Goal: Transaction & Acquisition: Obtain resource

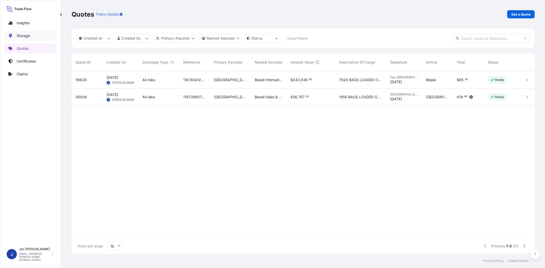
scroll to position [181, 459]
click at [515, 14] on p "Get a Quote" at bounding box center [520, 14] width 19 height 5
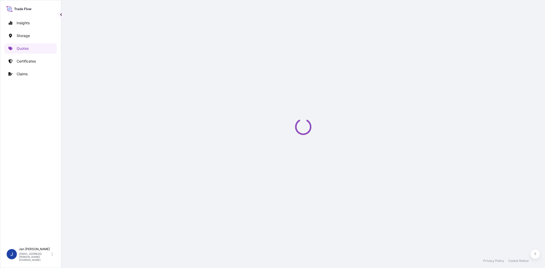
select select "Water"
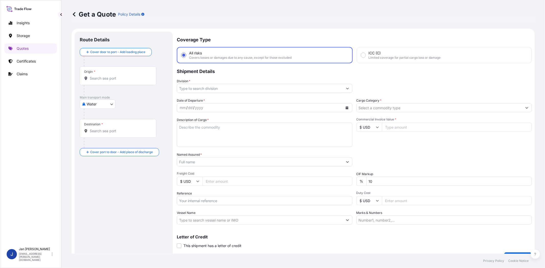
scroll to position [8, 0]
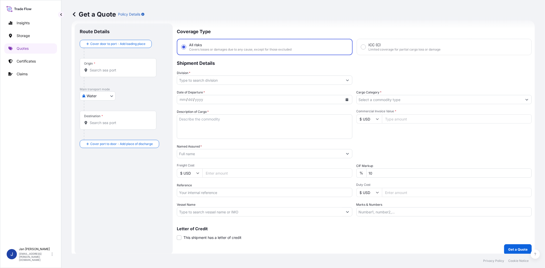
click at [396, 116] on input "Commercial Invoice Value *" at bounding box center [457, 118] width 150 height 9
paste input "122191.81"
type input "122191.81"
click at [369, 122] on input "$ USD" at bounding box center [369, 118] width 26 height 9
click at [370, 130] on div "€ EUR" at bounding box center [366, 133] width 21 height 10
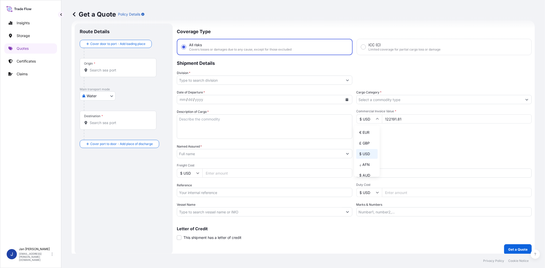
type input "€ EUR"
click at [379, 100] on input "Cargo Category *" at bounding box center [439, 99] width 166 height 9
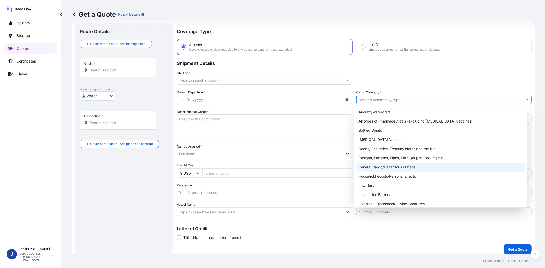
click at [387, 166] on div "General Cargo/Hazardous Material" at bounding box center [440, 167] width 168 height 9
type input "General Cargo/Hazardous Material"
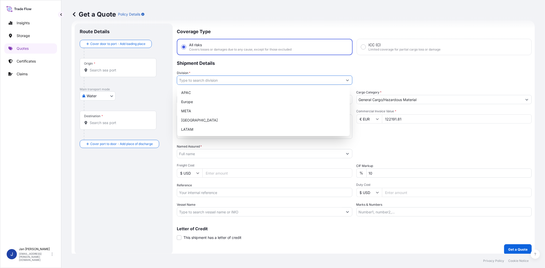
click at [267, 80] on input "Division *" at bounding box center [260, 80] width 166 height 9
click at [250, 103] on div "Europe" at bounding box center [263, 101] width 168 height 9
type input "Europe"
click at [213, 102] on div "Europe" at bounding box center [263, 101] width 168 height 9
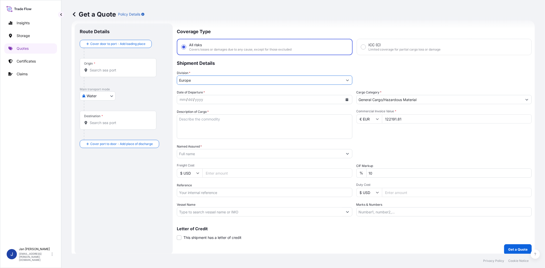
click at [343, 97] on button "Calendar" at bounding box center [347, 99] width 8 height 8
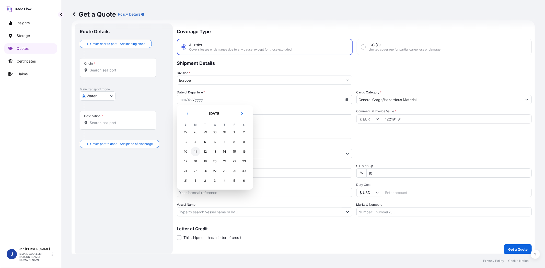
click at [195, 151] on div "11" at bounding box center [195, 151] width 9 height 9
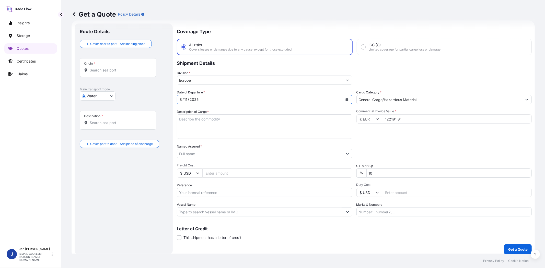
click at [376, 146] on div "Packing Category Type to search a container mode Please select a primary mode o…" at bounding box center [443, 151] width 175 height 14
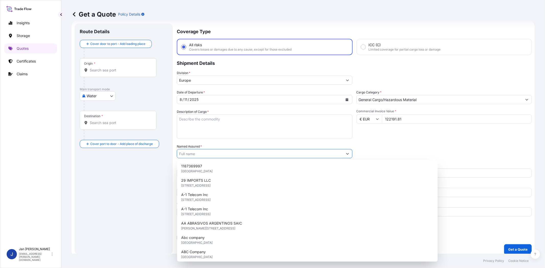
click at [304, 155] on input "Named Assured *" at bounding box center [260, 153] width 166 height 9
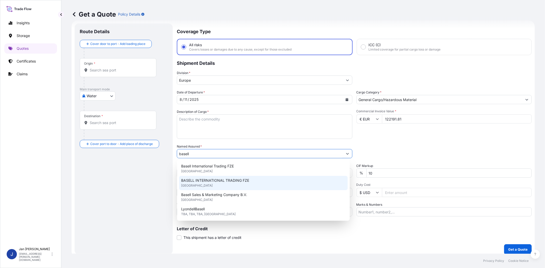
click at [262, 184] on div "BASELL INTERNATIONAL TRADING FZE [GEOGRAPHIC_DATA]" at bounding box center [263, 183] width 168 height 14
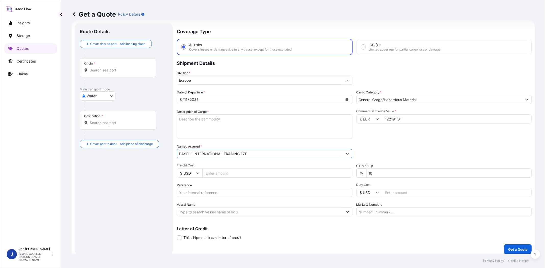
type input "BASELL INTERNATIONAL TRADING FZE"
click at [395, 139] on div "Date of Departure * [DATE] Cargo Category * General Cargo/Hazardous Material De…" at bounding box center [354, 153] width 355 height 127
click at [211, 211] on input "Vessel Name" at bounding box center [260, 211] width 166 height 9
paste input "COSCO [GEOGRAPHIC_DATA]"
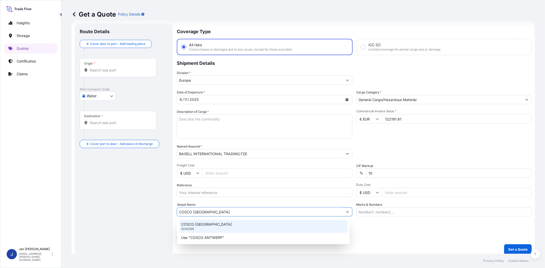
click at [207, 224] on p "COSCO [GEOGRAPHIC_DATA]" at bounding box center [206, 224] width 51 height 5
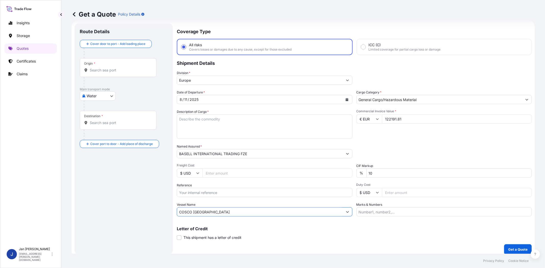
type input "COSCO [GEOGRAPHIC_DATA]"
click at [104, 69] on input "Origin *" at bounding box center [120, 70] width 60 height 5
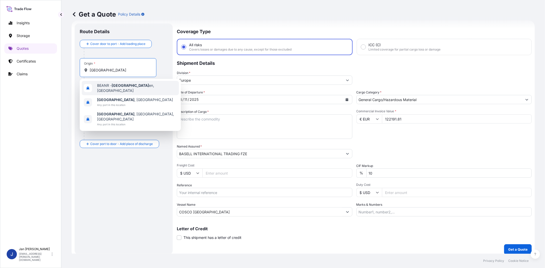
click at [119, 90] on div "BEANR - [GEOGRAPHIC_DATA] en, [GEOGRAPHIC_DATA]" at bounding box center [130, 88] width 97 height 14
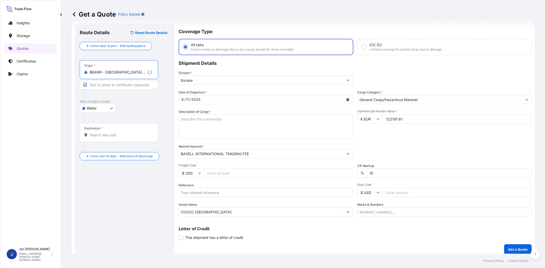
type input "BEANR - [GEOGRAPHIC_DATA], [GEOGRAPHIC_DATA]"
click at [121, 134] on input "Destination *" at bounding box center [121, 134] width 62 height 5
type input "TRAMR - [GEOGRAPHIC_DATA], [GEOGRAPHIC_DATA]"
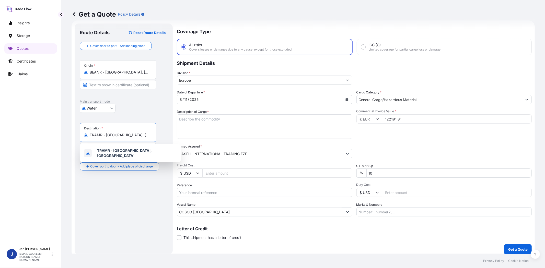
click at [224, 190] on input "Reference" at bounding box center [264, 192] width 175 height 9
paste input "1187407700 // 5013111607 5013110969 304219380 4900867069"
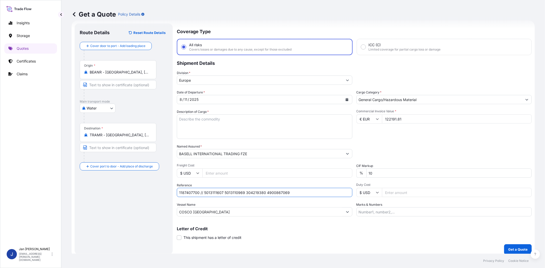
type input "1187407700 // 5013111607 5013110969 304219380 4900867069"
click at [404, 147] on div "Packing Category Type to search a container mode Please select a primary mode o…" at bounding box center [443, 151] width 175 height 14
click at [258, 115] on textarea "Description of Cargo *" at bounding box center [264, 126] width 175 height 25
paste textarea "BAGS LOADED ONTO 54 PALLETS LOADED INTO 3 40' HIGH CUBE CONTAINER PURELL PE 184…"
click at [179, 118] on textarea "BAGS LOADED ONTO 54 PALLETS LOADED INTO 3 40' HIGH CUBE CONTAINER PURELL PE 184…" at bounding box center [264, 126] width 175 height 25
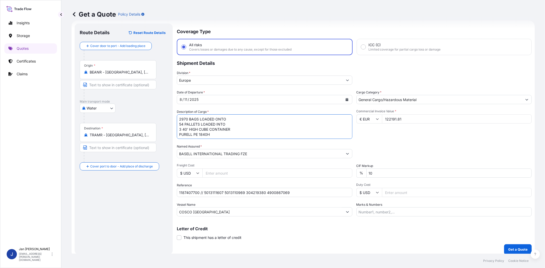
type textarea "2970 BAGS LOADED ONTO 54 PALLETS LOADED INTO 3 40' HIGH CUBE CONTAINER PURELL P…"
click at [363, 137] on div "Commercial Invoice Value * € EUR 122191.81" at bounding box center [443, 124] width 175 height 30
click at [422, 210] on input "Marks & Numbers" at bounding box center [443, 211] width 175 height 9
paste input "ABISCON / [GEOGRAPHIC_DATA]"
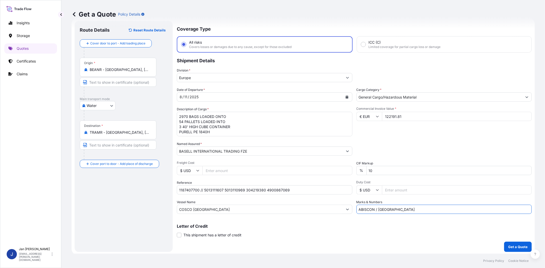
scroll to position [11, 0]
type input "ABISCON / [GEOGRAPHIC_DATA]"
click at [517, 244] on p "Get a Quote" at bounding box center [517, 246] width 19 height 5
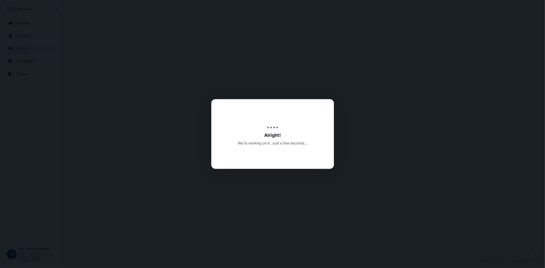
select select "Water"
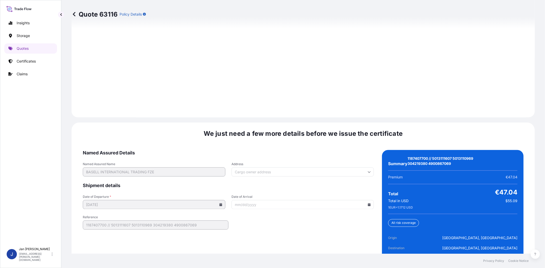
scroll to position [715, 0]
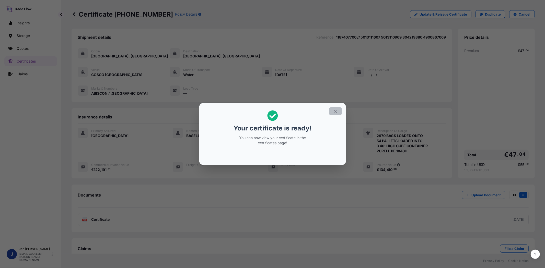
click at [336, 109] on icon "button" at bounding box center [335, 111] width 5 height 5
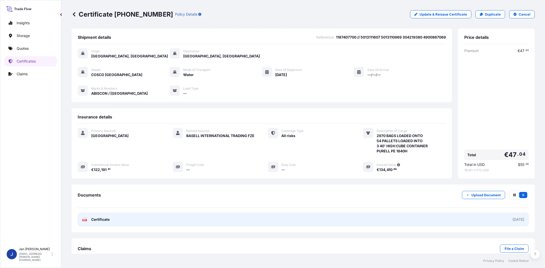
click at [85, 220] on text "PDF" at bounding box center [84, 220] width 3 height 2
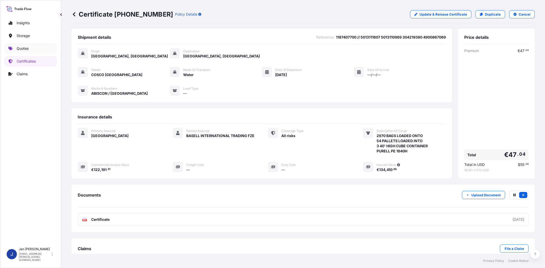
click at [24, 53] on link "Quotes" at bounding box center [30, 48] width 53 height 10
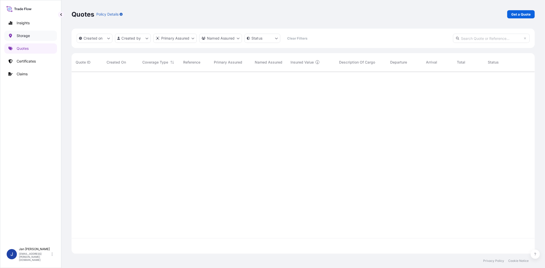
scroll to position [181, 459]
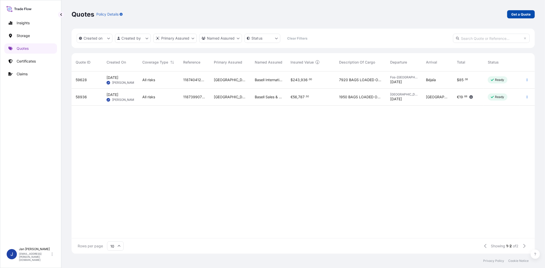
click at [517, 14] on p "Get a Quote" at bounding box center [520, 14] width 19 height 5
select select "Water"
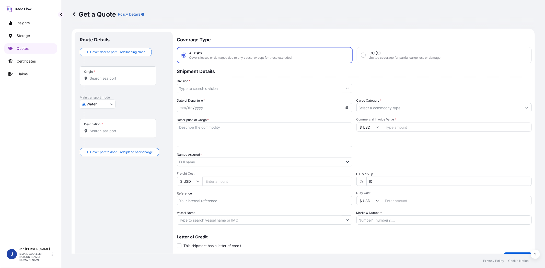
scroll to position [8, 0]
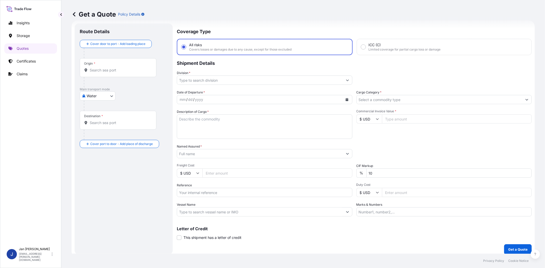
click at [217, 81] on input "Division *" at bounding box center [260, 80] width 166 height 9
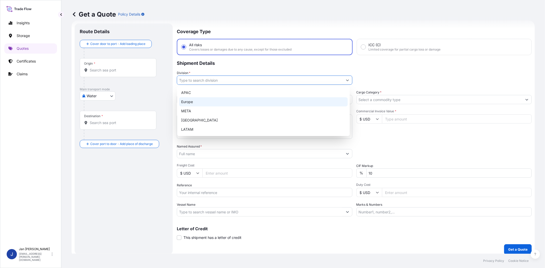
click at [214, 100] on div "Europe" at bounding box center [263, 101] width 168 height 9
type input "Europe"
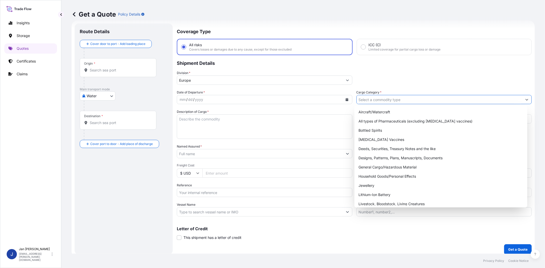
click at [359, 98] on input "Cargo Category *" at bounding box center [439, 99] width 166 height 9
click at [370, 166] on div "General Cargo/Hazardous Material" at bounding box center [440, 167] width 168 height 9
type input "General Cargo/Hazardous Material"
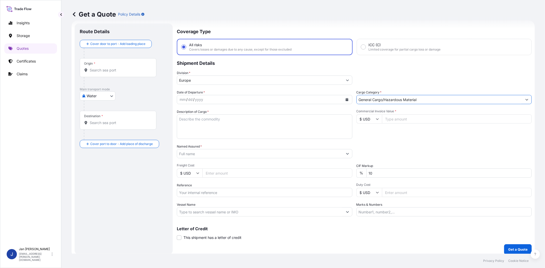
click at [345, 98] on icon "Calendar" at bounding box center [346, 99] width 3 height 3
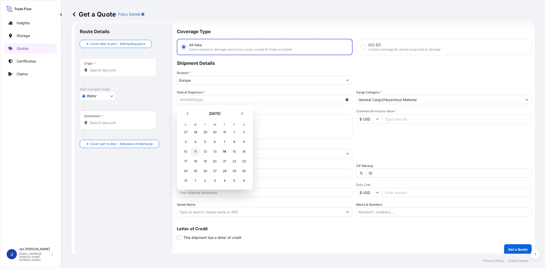
click at [194, 150] on div "11" at bounding box center [195, 151] width 9 height 9
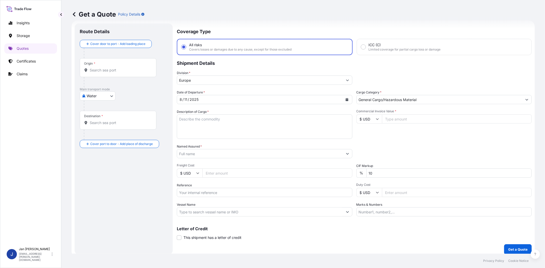
click at [385, 140] on div "Date of Departure * [DATE] Cargo Category * General Cargo/Hazardous Material De…" at bounding box center [354, 153] width 355 height 127
click at [396, 116] on input "Commercial Invoice Value *" at bounding box center [457, 118] width 150 height 9
paste input "23140.44"
type input "23140.44"
drag, startPoint x: 367, startPoint y: 120, endPoint x: 370, endPoint y: 135, distance: 14.9
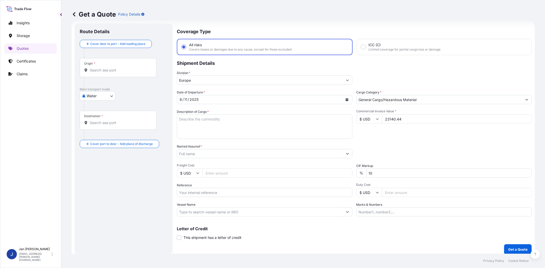
click at [369, 127] on div "Commercial Invoice Value * $ USD 23140.44" at bounding box center [443, 124] width 175 height 30
click at [368, 120] on input "$ USD" at bounding box center [369, 118] width 26 height 9
click at [369, 129] on div "€ EUR" at bounding box center [366, 133] width 21 height 10
type input "€ EUR"
click at [387, 140] on div "Date of Departure * [DATE] Cargo Category * General Cargo/Hazardous Material De…" at bounding box center [354, 153] width 355 height 127
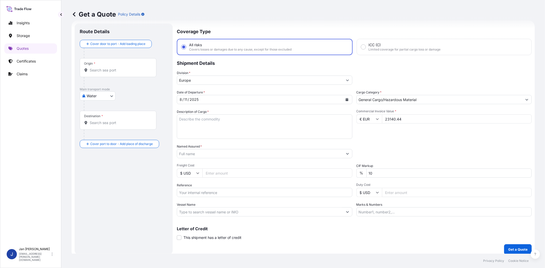
click at [284, 158] on div at bounding box center [264, 153] width 175 height 9
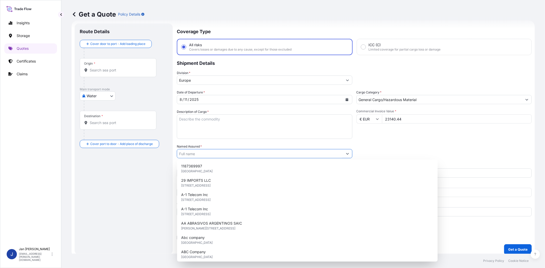
click at [285, 153] on input "Named Assured *" at bounding box center [260, 153] width 166 height 9
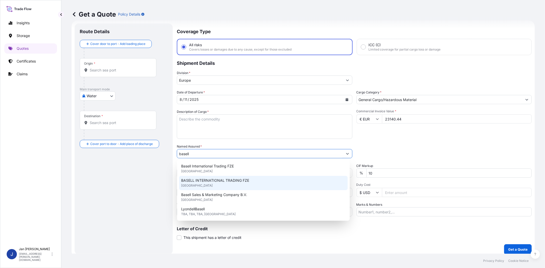
click at [245, 177] on div "BASELL INTERNATIONAL TRADING FZE [GEOGRAPHIC_DATA]" at bounding box center [263, 183] width 168 height 14
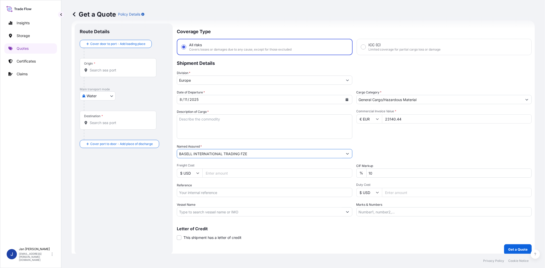
type input "BASELL INTERNATIONAL TRADING FZE"
click at [384, 142] on div "Date of Departure * [DATE] Cargo Category * General Cargo/Hazardous Material De…" at bounding box center [354, 153] width 355 height 127
click at [270, 190] on input "Reference" at bounding box center [264, 192] width 175 height 9
paste input "COSCO [GEOGRAPHIC_DATA]"
type input "COSCO [GEOGRAPHIC_DATA]"
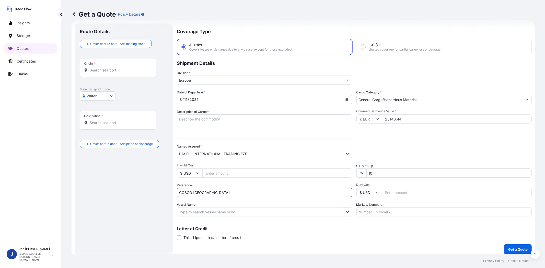
drag, startPoint x: 270, startPoint y: 190, endPoint x: 134, endPoint y: 188, distance: 136.3
click at [134, 188] on form "Route Details Cover door to port - Add loading place Place of loading Road / In…" at bounding box center [302, 138] width 463 height 237
click at [285, 209] on input "Vessel Name" at bounding box center [260, 211] width 166 height 9
paste input "COSCO [GEOGRAPHIC_DATA]"
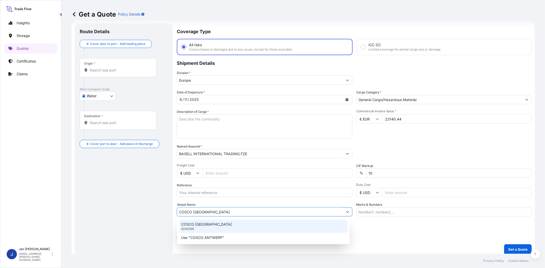
click at [231, 225] on div "COSCO ANTWERP 9246396" at bounding box center [263, 226] width 168 height 13
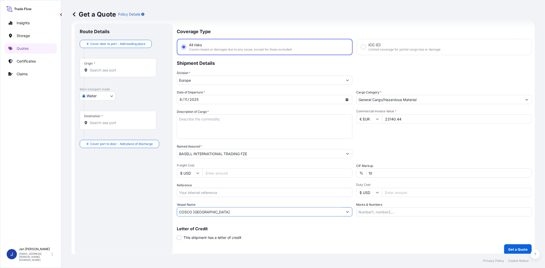
type input "COSCO [GEOGRAPHIC_DATA]"
click at [423, 150] on div "Packing Category Type to search a container mode Please select a primary mode o…" at bounding box center [443, 151] width 175 height 14
click at [132, 68] on input "Origin *" at bounding box center [120, 70] width 60 height 5
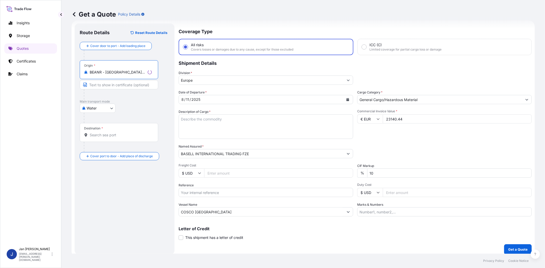
type input "BEANR - [GEOGRAPHIC_DATA], [GEOGRAPHIC_DATA]"
click at [123, 135] on input "Destination *" at bounding box center [121, 134] width 62 height 5
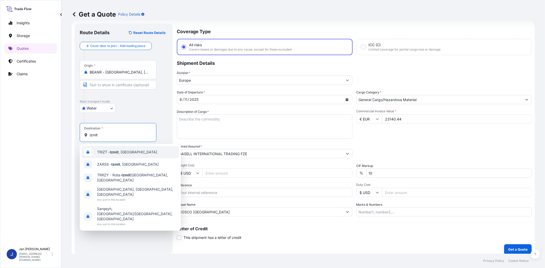
click at [124, 150] on span "TRIZT - [GEOGRAPHIC_DATA] , [GEOGRAPHIC_DATA]" at bounding box center [127, 152] width 60 height 5
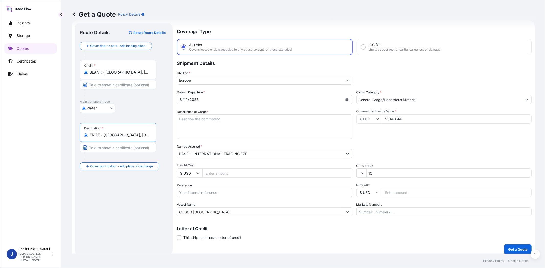
type input "TRIZT - [GEOGRAPHIC_DATA], [GEOGRAPHIC_DATA]"
click at [134, 109] on div "Water Air Water Inland" at bounding box center [124, 108] width 88 height 9
click at [244, 195] on input "Reference" at bounding box center [264, 192] width 175 height 9
paste input "1187416664 // 5013173215 5013168797 304233154 8109083252 4900875169"
type input "1187416664 // 5013173215 5013168797 304233154 8109083252 4900875169"
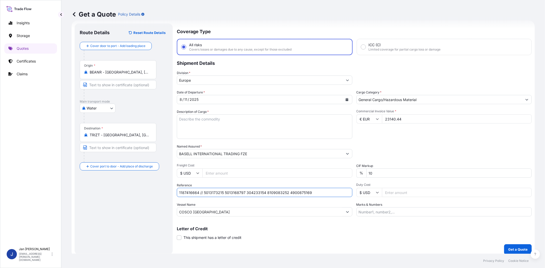
click at [380, 138] on div "Commercial Invoice Value * € EUR 23140.44" at bounding box center [443, 124] width 175 height 30
click at [327, 122] on textarea "Description of Cargo *" at bounding box center [264, 126] width 175 height 25
paste textarea "BAGS LOADED ONTO 8 PALLETS LOADED INTO 1 20' CONTAINER(S) HOSTALEN GD 4755"
click at [178, 118] on textarea "BAGS LOADED ONTO 8 PALLETS LOADED INTO 1 20' CONTAINER(S) HOSTALEN GD 4755" at bounding box center [264, 126] width 175 height 25
type textarea "440 BAGS LOADED ONTO 8 PALLETS LOADED INTO 1 20' CONTAINER(S) HOSTALEN GD 4755"
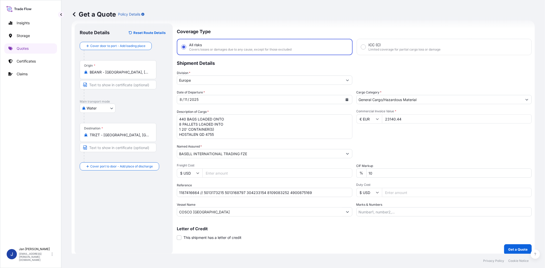
paste input "ALBIS/[GEOGRAPHIC_DATA]"
click at [383, 211] on input "Marks & Numbers" at bounding box center [443, 211] width 175 height 9
type input "ALBIS/[GEOGRAPHIC_DATA]"
click at [508, 249] on p "Get a Quote" at bounding box center [517, 249] width 19 height 5
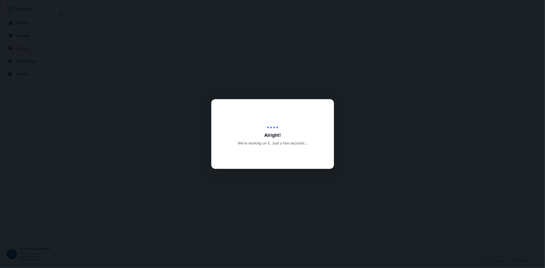
select select "Water"
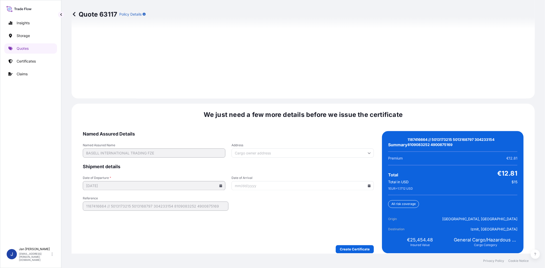
scroll to position [715, 0]
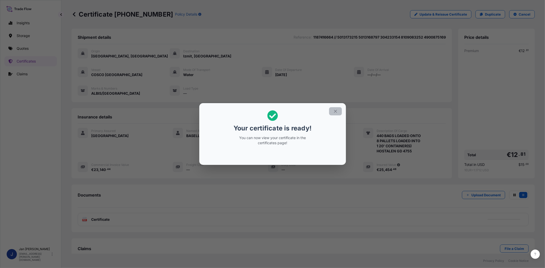
click at [337, 112] on icon "button" at bounding box center [335, 111] width 5 height 5
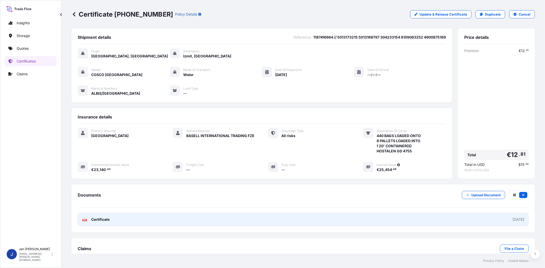
click at [85, 221] on text "PDF" at bounding box center [84, 220] width 3 height 2
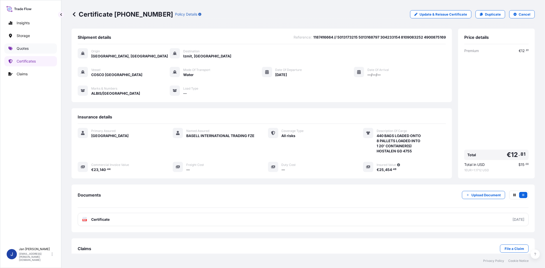
click at [34, 49] on link "Quotes" at bounding box center [30, 48] width 53 height 10
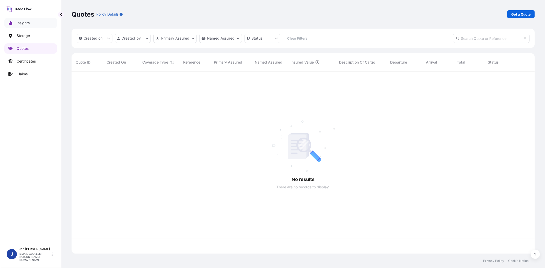
scroll to position [181, 459]
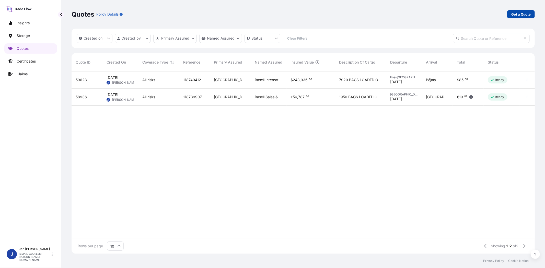
click at [516, 14] on p "Get a Quote" at bounding box center [520, 14] width 19 height 5
select select "Water"
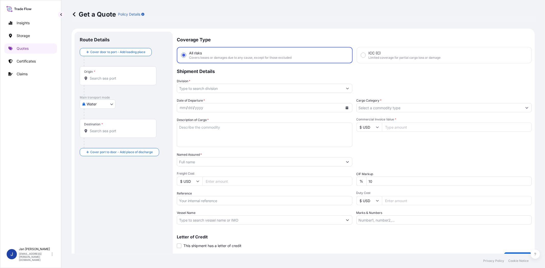
scroll to position [8, 0]
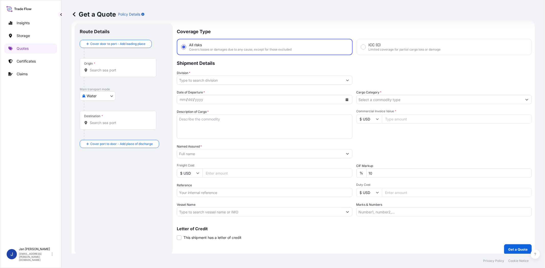
click at [360, 120] on input "$ USD" at bounding box center [369, 118] width 26 height 9
click at [362, 130] on div "€ EUR" at bounding box center [366, 133] width 21 height 10
type input "€ EUR"
click at [401, 118] on input "Commercial Invoice Value *" at bounding box center [457, 118] width 150 height 9
paste input "40749.55"
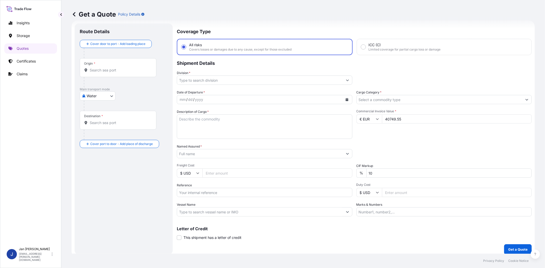
type input "40749.55"
click at [398, 99] on input "Cargo Category *" at bounding box center [439, 99] width 166 height 9
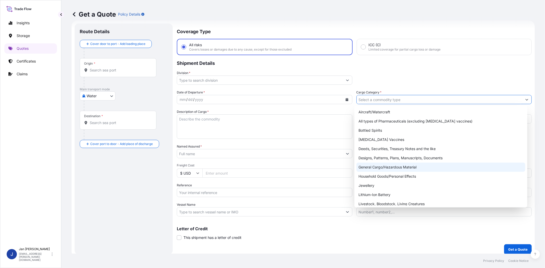
click at [393, 165] on div "General Cargo/Hazardous Material" at bounding box center [440, 167] width 168 height 9
type input "General Cargo/Hazardous Material"
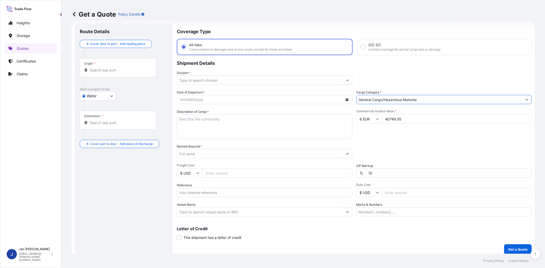
drag, startPoint x: 240, startPoint y: 80, endPoint x: 239, endPoint y: 84, distance: 3.7
click at [239, 80] on input "Division *" at bounding box center [260, 80] width 166 height 9
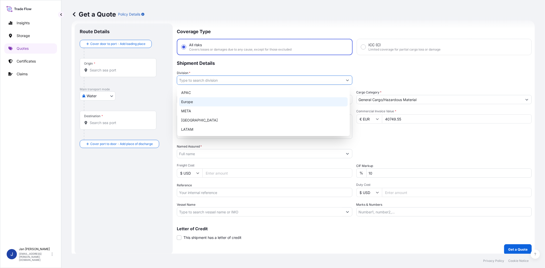
click at [233, 104] on div "Europe" at bounding box center [263, 101] width 168 height 9
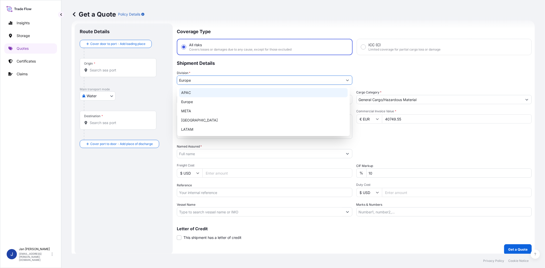
click at [296, 95] on div "APAC" at bounding box center [263, 92] width 168 height 9
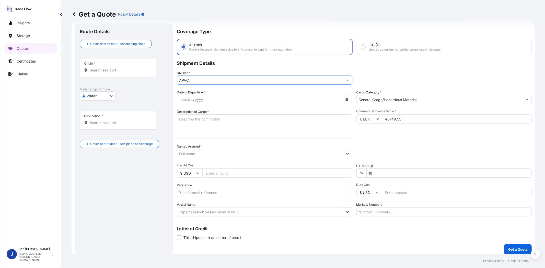
click at [299, 83] on input "APAC" at bounding box center [260, 80] width 166 height 9
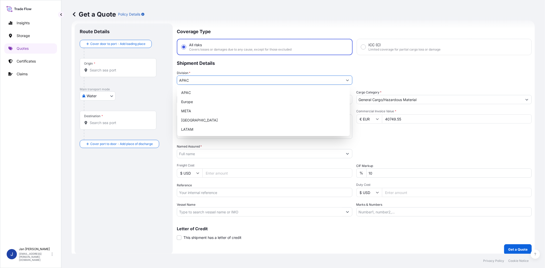
click at [346, 79] on icon "Show suggestions" at bounding box center [347, 80] width 3 height 3
click at [245, 102] on div "Europe" at bounding box center [263, 101] width 168 height 9
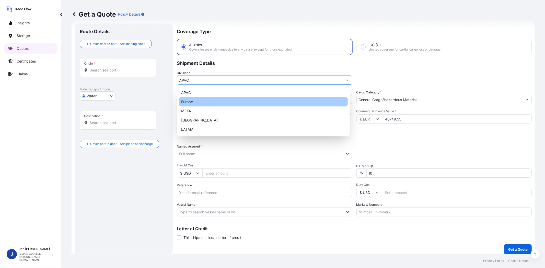
type input "Europe"
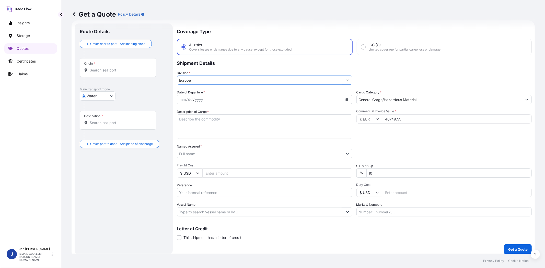
click at [345, 98] on icon "Calendar" at bounding box center [346, 99] width 3 height 3
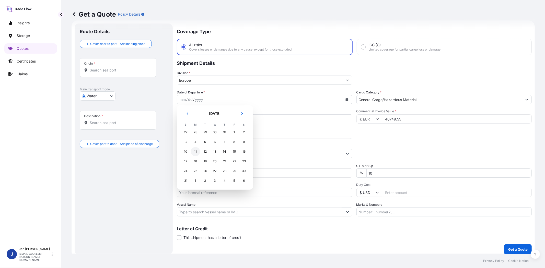
click at [197, 150] on div "11" at bounding box center [195, 151] width 9 height 9
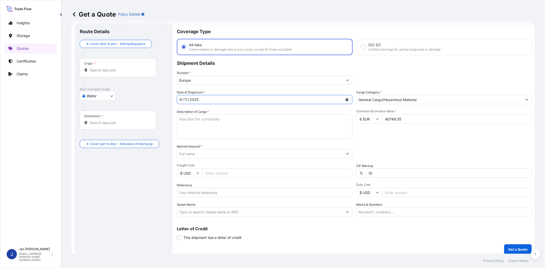
click at [305, 152] on input "Named Assured *" at bounding box center [260, 153] width 166 height 9
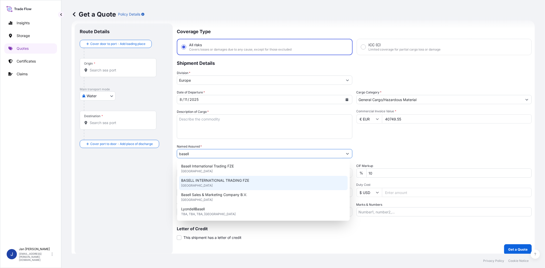
click at [229, 178] on span "BASELL INTERNATIONAL TRADING FZE" at bounding box center [215, 180] width 68 height 5
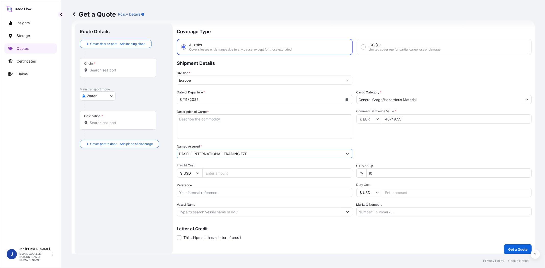
type input "BASELL INTERNATIONAL TRADING FZE"
click at [229, 210] on input "Vessel Name" at bounding box center [260, 211] width 166 height 9
paste input "COSCO [GEOGRAPHIC_DATA]"
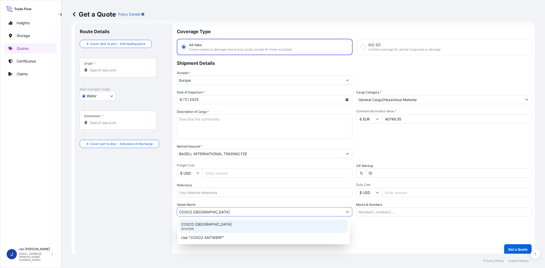
click at [216, 225] on div "COSCO ANTWERP 9246396" at bounding box center [263, 226] width 168 height 13
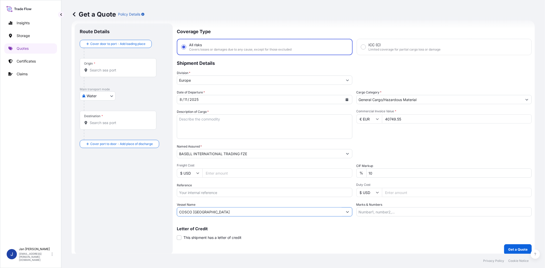
type input "COSCO [GEOGRAPHIC_DATA]"
click at [118, 71] on input "Origin *" at bounding box center [120, 70] width 60 height 5
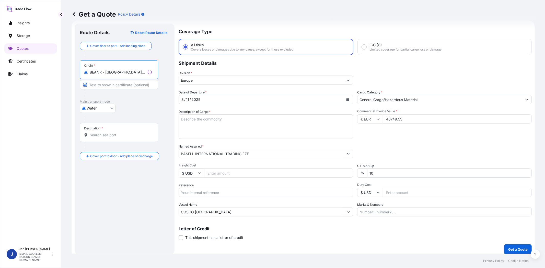
type input "BEANR - [GEOGRAPHIC_DATA], [GEOGRAPHIC_DATA]"
click at [119, 136] on input "Destination *" at bounding box center [121, 134] width 62 height 5
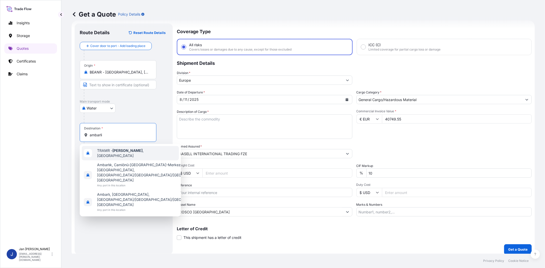
click at [128, 152] on span "TRAMR - [GEOGRAPHIC_DATA] , [GEOGRAPHIC_DATA]" at bounding box center [137, 153] width 80 height 10
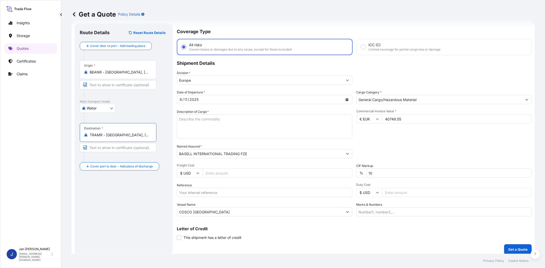
type input "TRAMR - [GEOGRAPHIC_DATA], [GEOGRAPHIC_DATA]"
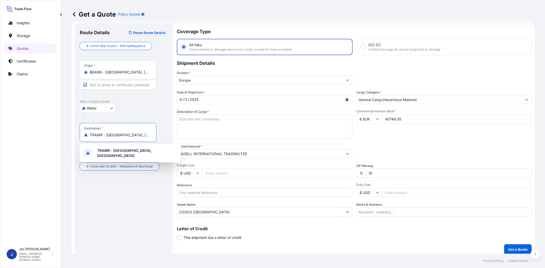
click at [209, 195] on input "Reference" at bounding box center [264, 192] width 175 height 9
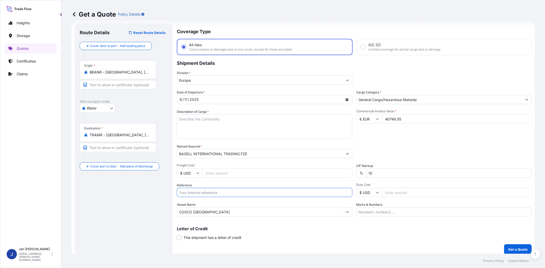
paste input "1187405157 // 5013134569 5013136452 304215138 8109016471 4900870028"
type input "1187405157 // 5013134569 5013136452 304215138 8109016471 4900870028"
click at [427, 130] on div "Commercial Invoice Value * € EUR 40749.55" at bounding box center [443, 124] width 175 height 30
click at [307, 119] on textarea "Description of Cargo *" at bounding box center [264, 126] width 175 height 25
paste textarea "BAGS LOADED ONTO 18 PALLETS LOADED INTO 1 40' HIGH CUBE CONTAINER PURELL ACP 65…"
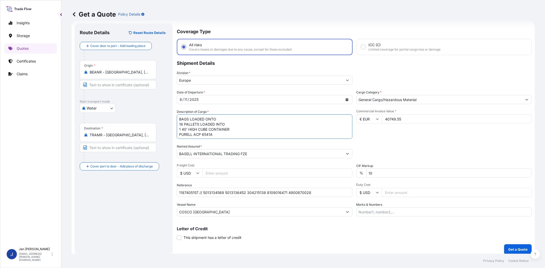
click at [179, 118] on textarea "BAGS LOADED ONTO 18 PALLETS LOADED INTO 1 40' HIGH CUBE CONTAINER PURELL ACP 65…" at bounding box center [264, 126] width 175 height 25
type textarea "990 BAGS LOADED ONTO 18 PALLETS LOADED INTO 1 40' HIGH CUBE CONTAINER PURELL AC…"
click at [406, 209] on input "Marks & Numbers" at bounding box center [443, 211] width 175 height 9
paste input "INTERKAP / [GEOGRAPHIC_DATA]"
type input "INTERKAP / [GEOGRAPHIC_DATA]"
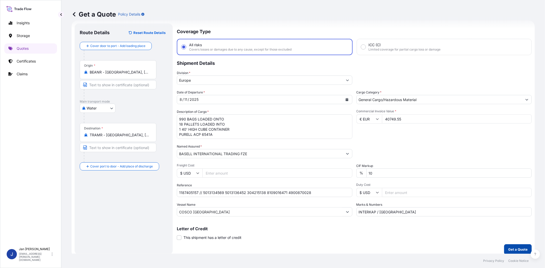
click at [516, 250] on p "Get a Quote" at bounding box center [517, 249] width 19 height 5
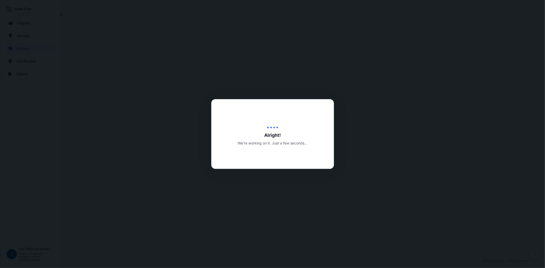
select select "Water"
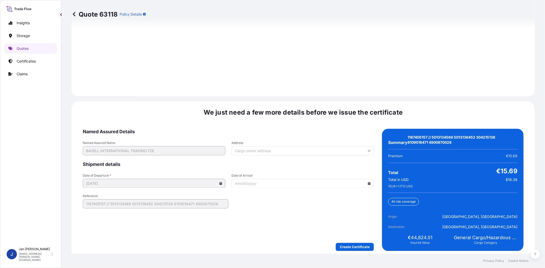
scroll to position [715, 0]
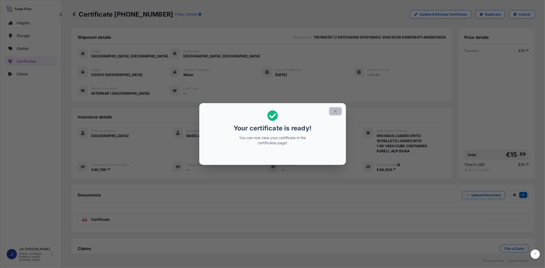
click at [334, 111] on icon "button" at bounding box center [335, 111] width 5 height 5
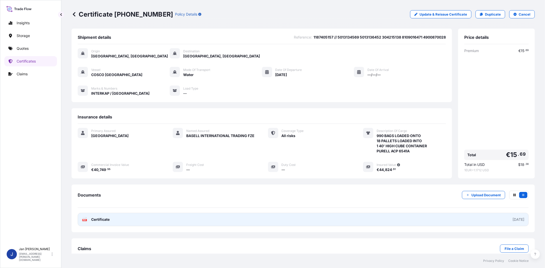
click at [84, 222] on icon at bounding box center [84, 219] width 4 height 5
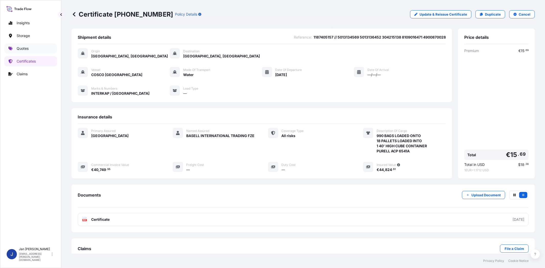
click at [22, 50] on p "Quotes" at bounding box center [23, 48] width 12 height 5
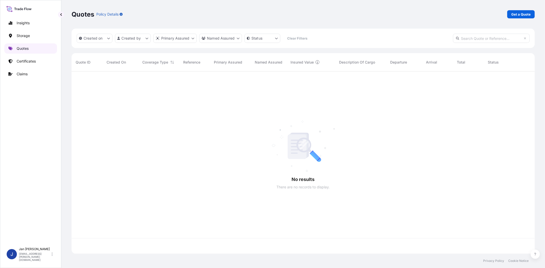
scroll to position [181, 459]
